Goal: Task Accomplishment & Management: Manage account settings

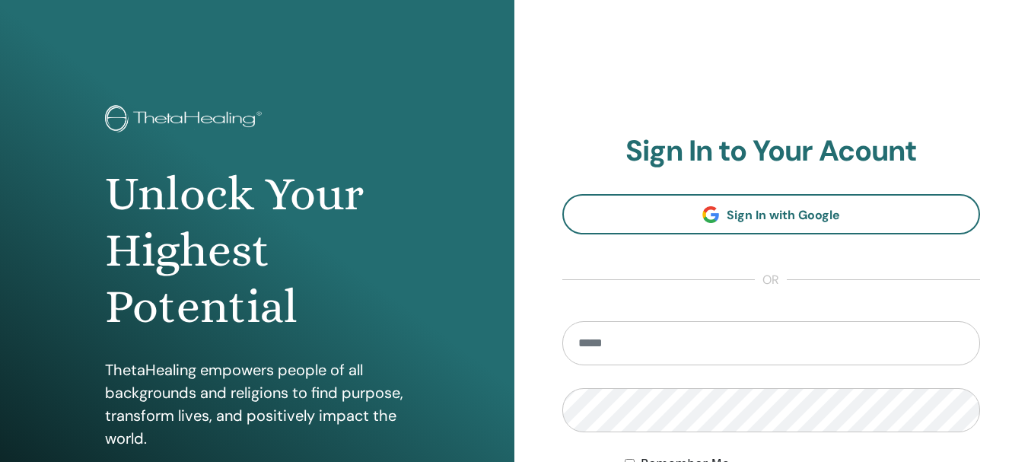
click at [626, 348] on input "email" at bounding box center [772, 343] width 419 height 44
click at [650, 354] on input "email" at bounding box center [772, 343] width 419 height 44
type input "**********"
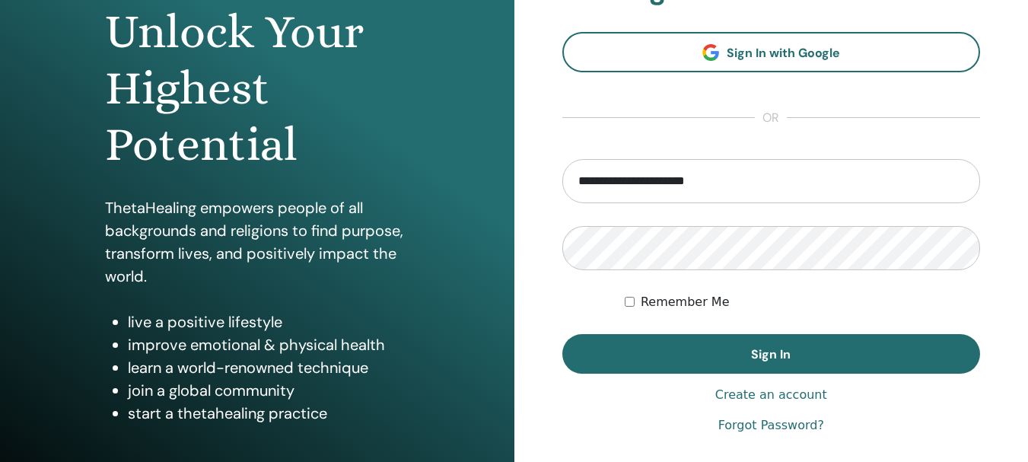
scroll to position [177, 0]
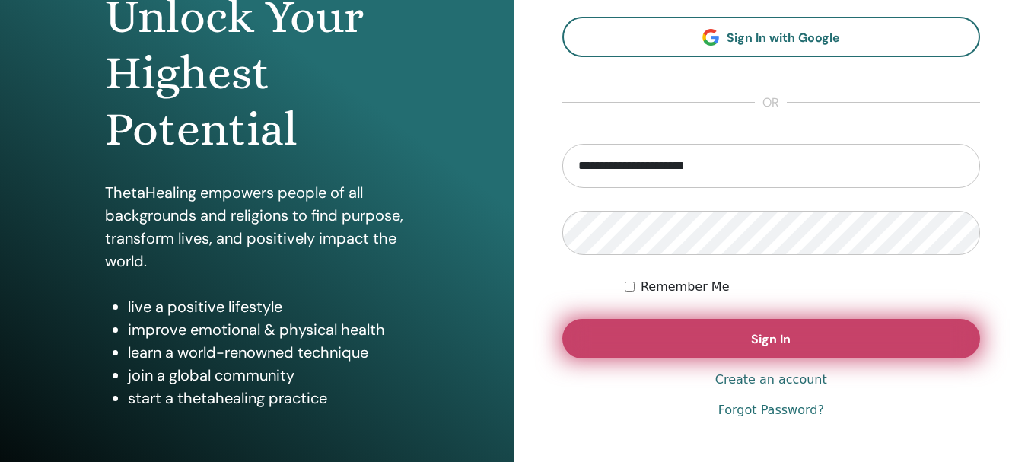
click at [767, 343] on span "Sign In" at bounding box center [771, 339] width 40 height 16
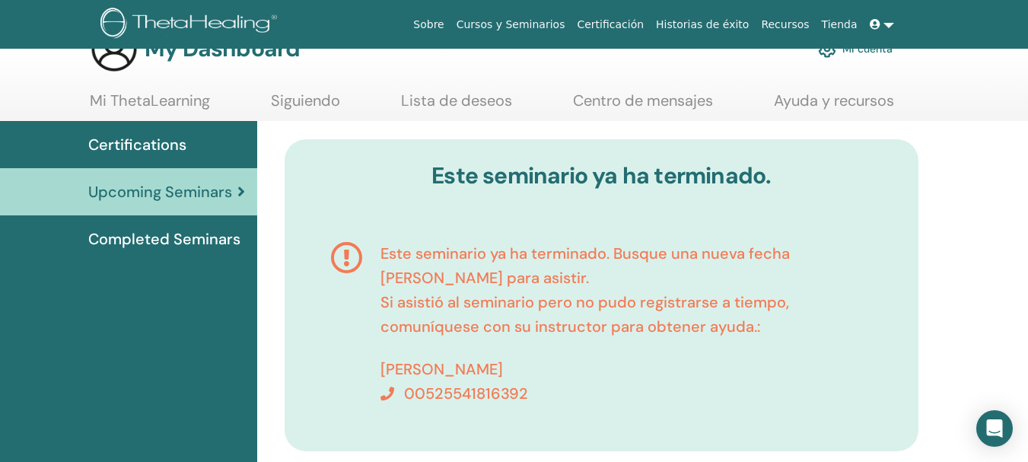
scroll to position [51, 0]
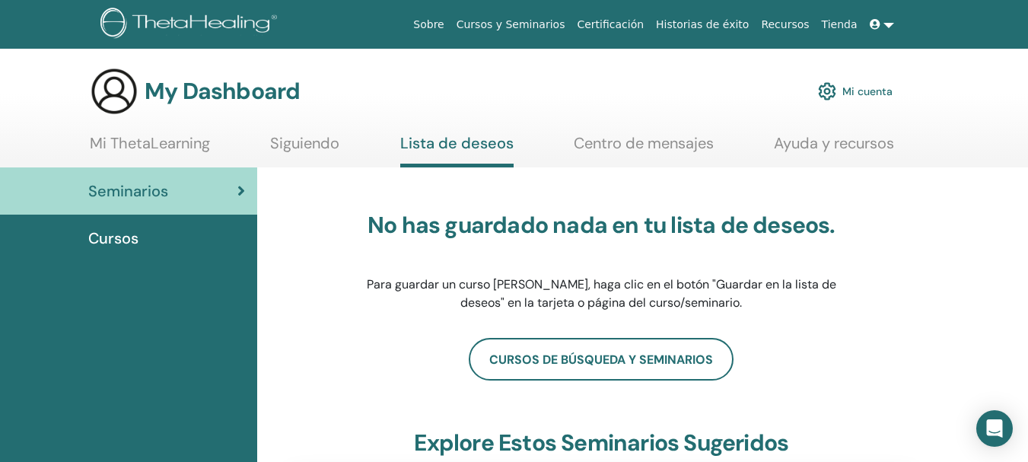
click at [860, 91] on link "Mi cuenta" at bounding box center [855, 91] width 75 height 33
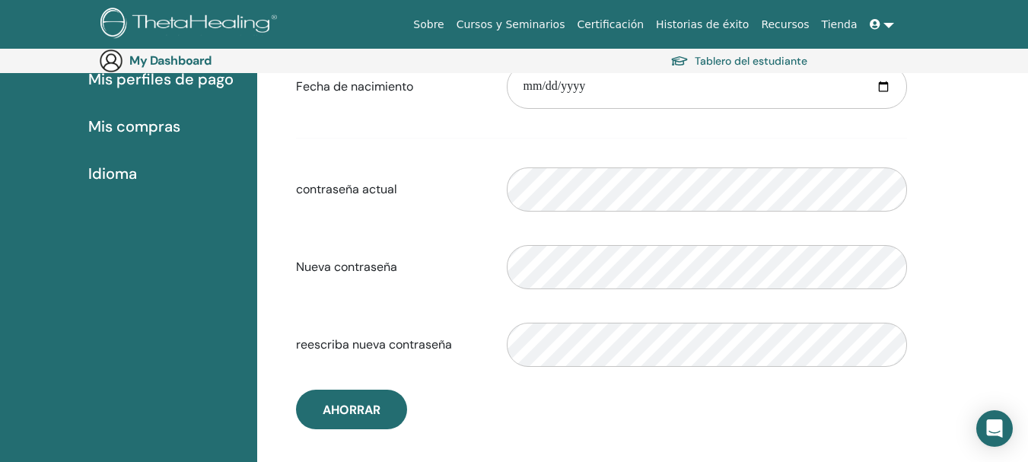
scroll to position [304, 0]
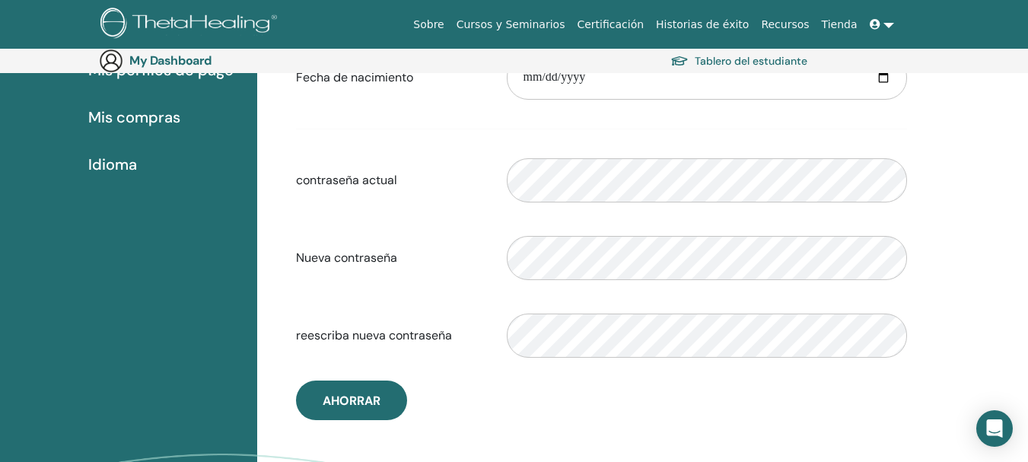
click at [886, 27] on link at bounding box center [882, 25] width 37 height 28
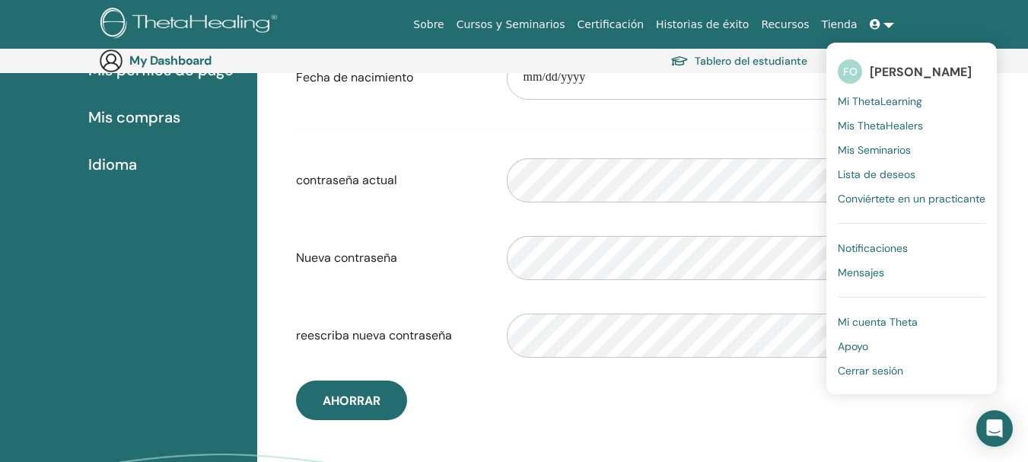
click at [892, 370] on span "Cerrar sesión" at bounding box center [870, 371] width 65 height 14
